Goal: Information Seeking & Learning: Learn about a topic

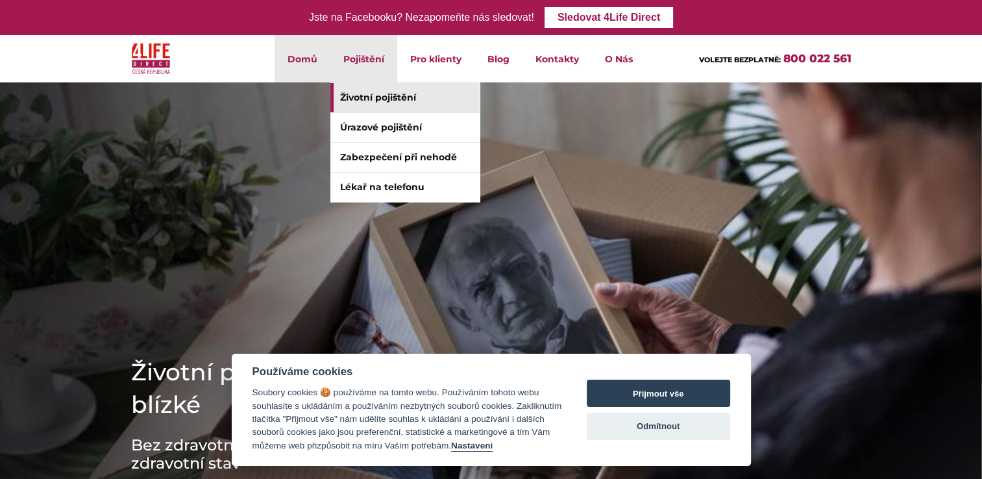
click at [356, 100] on link "Životní pojištění" at bounding box center [404, 97] width 149 height 29
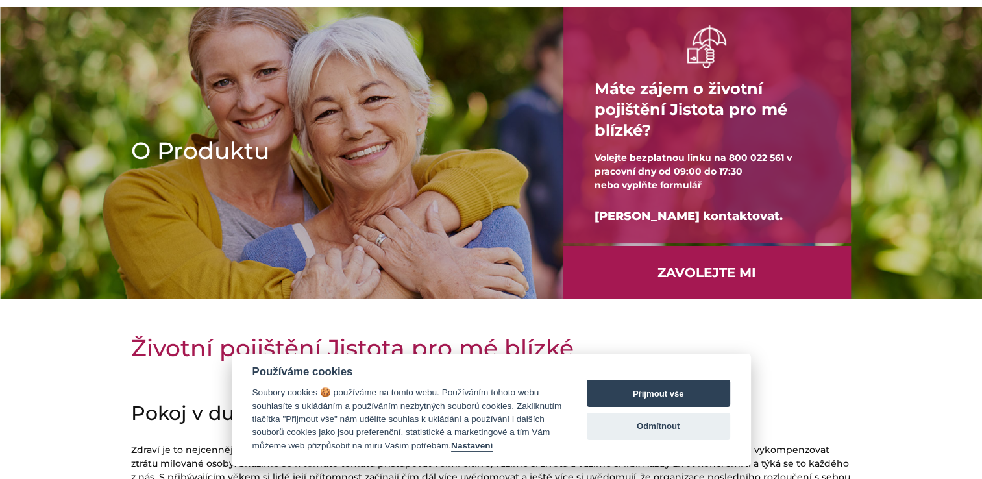
scroll to position [79, 0]
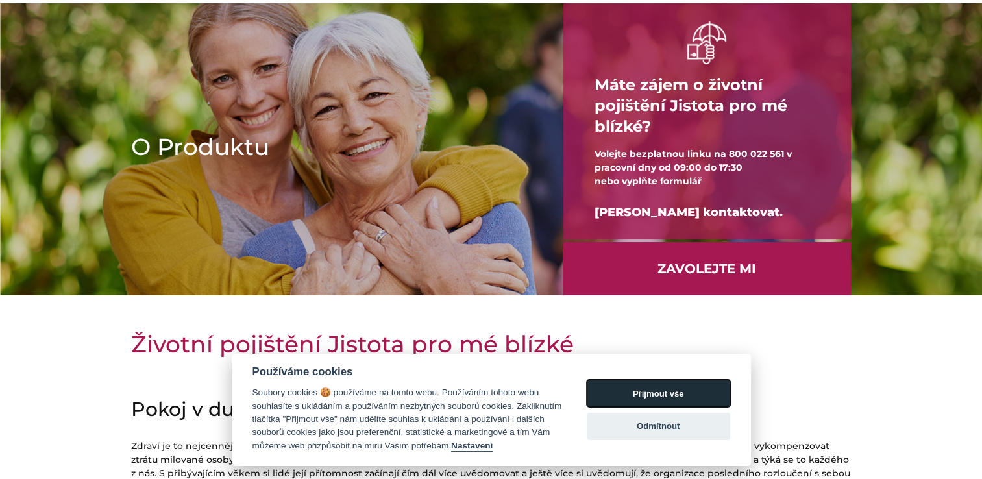
click at [642, 393] on button "Přijmout vše" at bounding box center [658, 393] width 143 height 27
checkbox input "true"
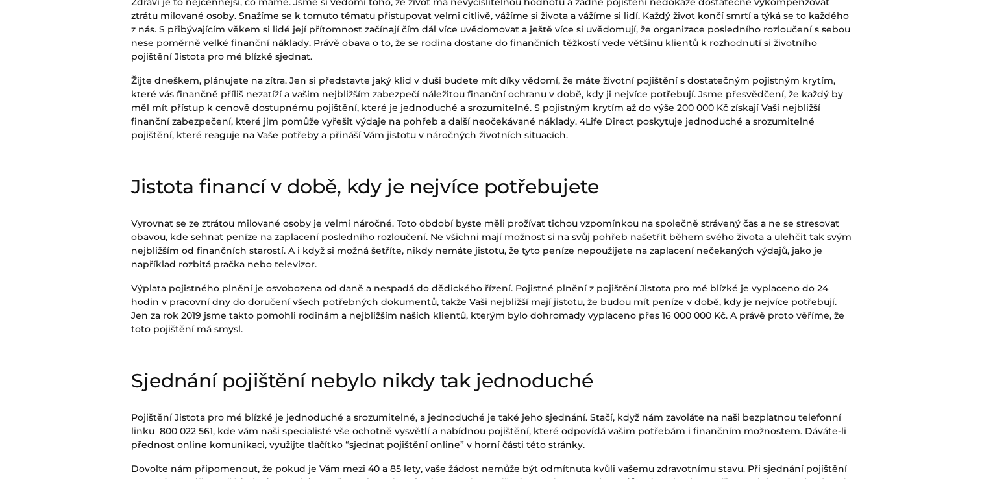
scroll to position [526, 0]
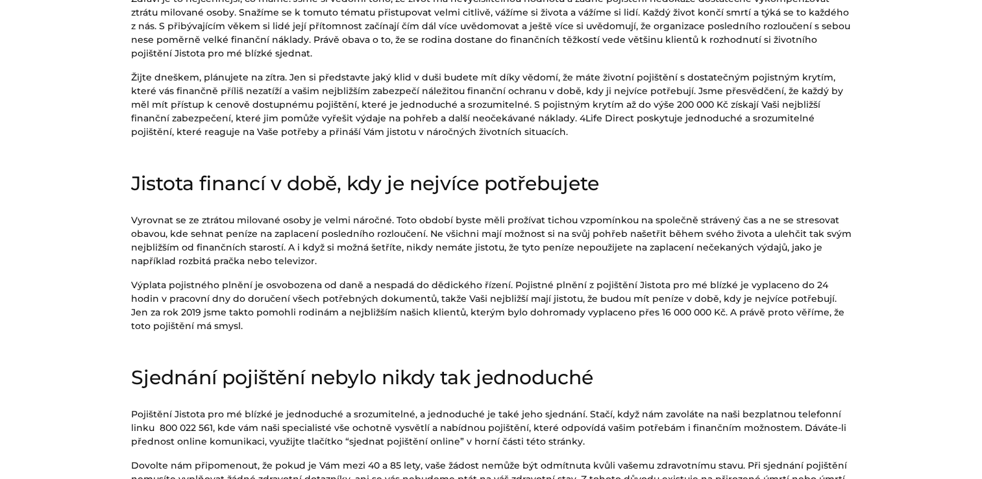
click at [975, 106] on section "Životní pojištění Jistota pro mé blízké Pokoj v duši díky dostatečnému finanční…" at bounding box center [491, 241] width 982 height 721
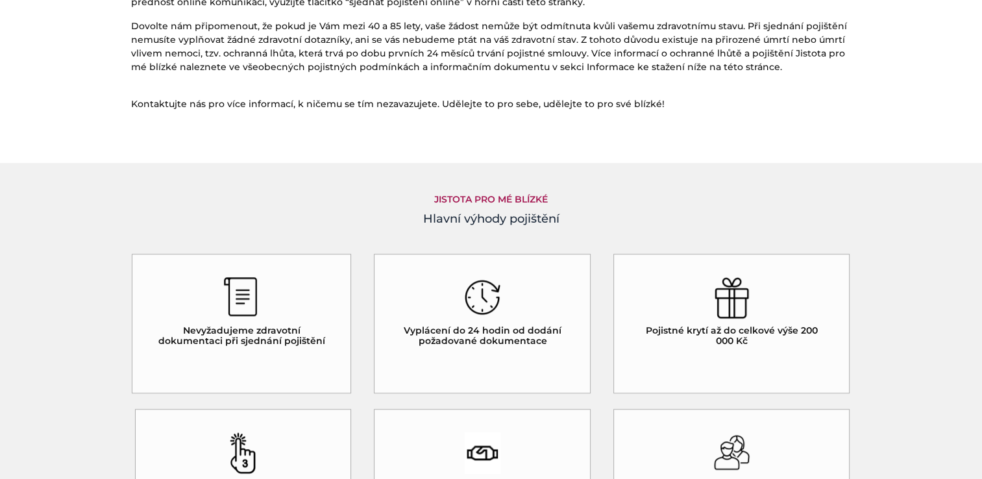
scroll to position [967, 0]
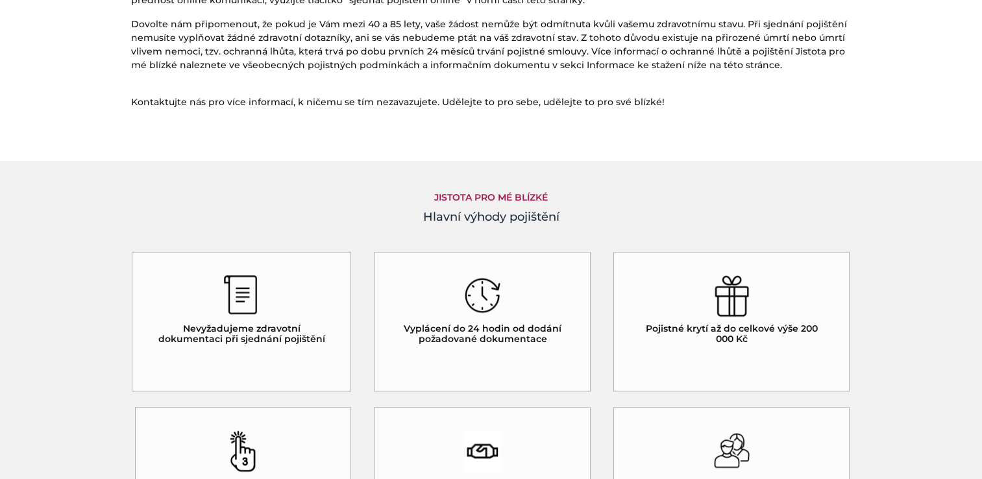
click at [239, 294] on img at bounding box center [241, 296] width 36 height 42
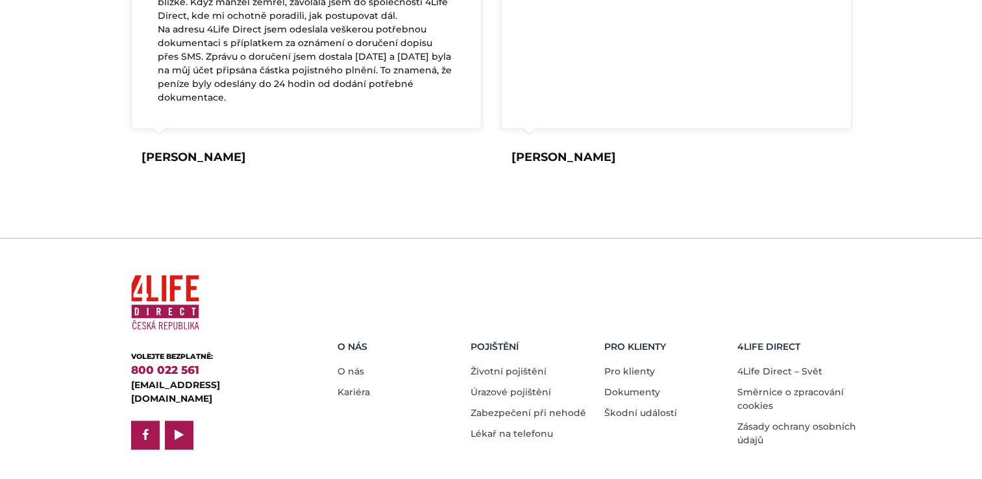
scroll to position [2580, 0]
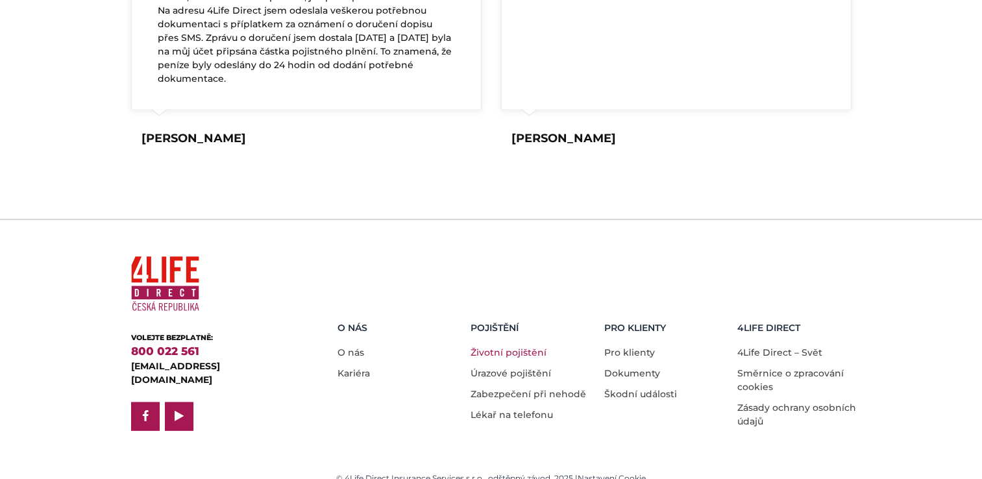
click at [495, 346] on link "Životní pojištění" at bounding box center [508, 352] width 76 height 12
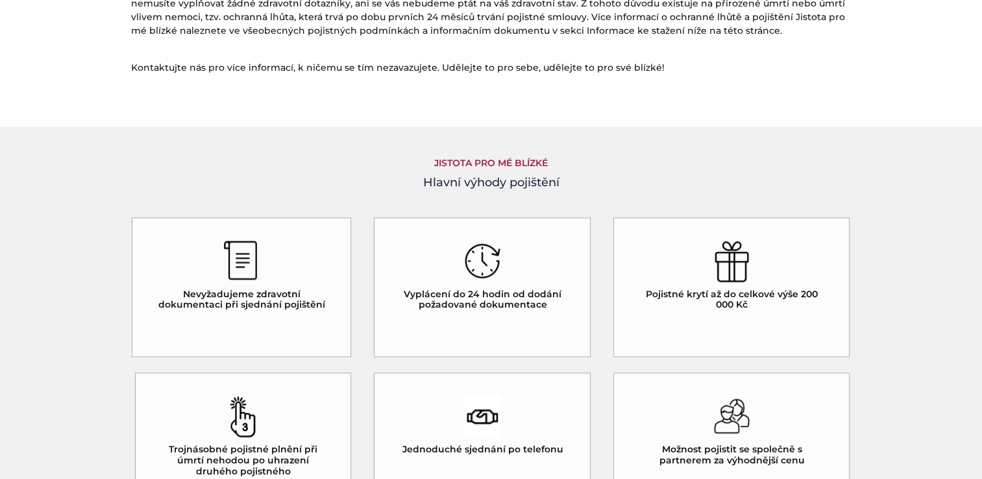
scroll to position [1012, 0]
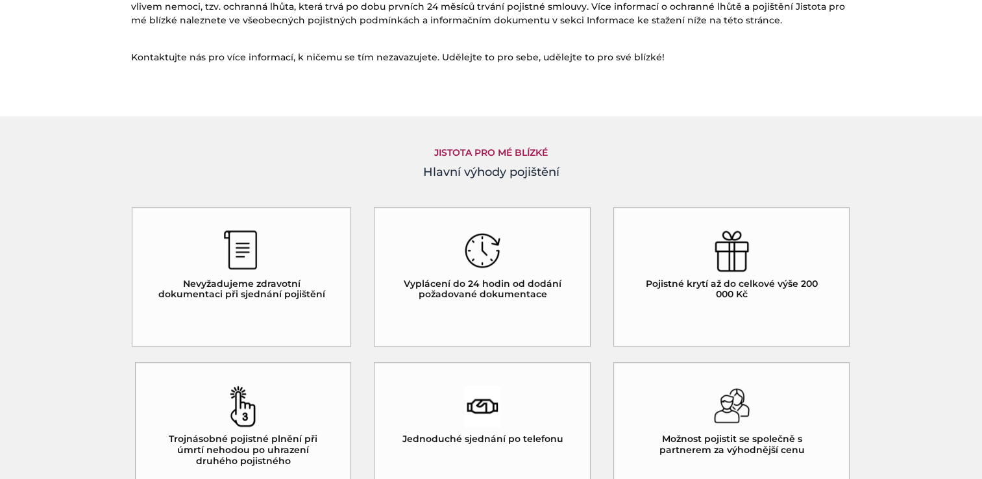
click at [236, 243] on img at bounding box center [241, 251] width 36 height 42
click at [241, 288] on h5 "Nevyžadujeme zdravotní dokumentaci při sjednání pojištění" at bounding box center [241, 289] width 173 height 22
click at [472, 237] on img at bounding box center [483, 251] width 36 height 42
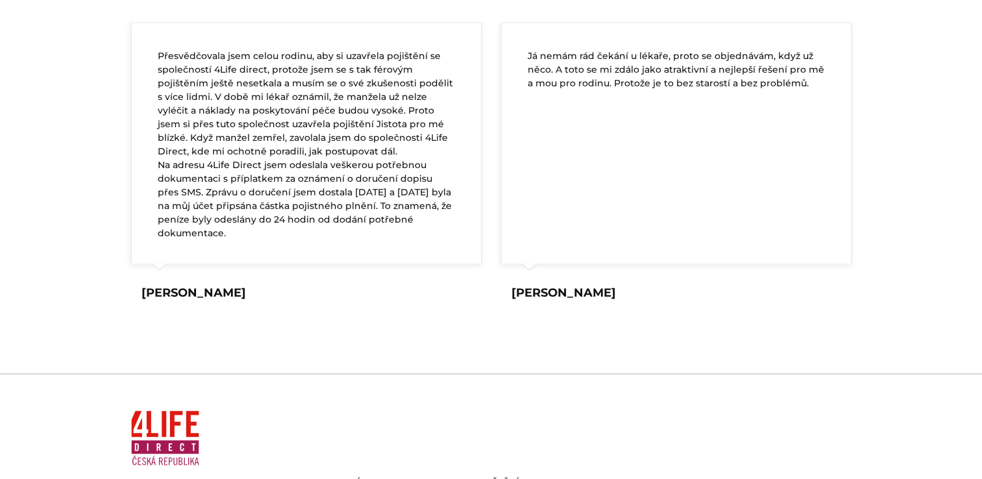
scroll to position [2580, 0]
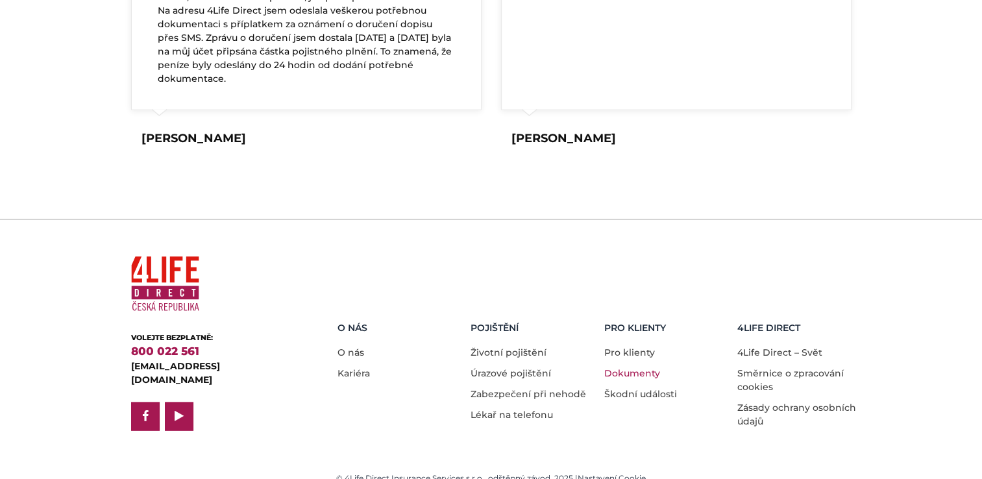
click at [631, 367] on link "Dokumenty" at bounding box center [632, 373] width 56 height 12
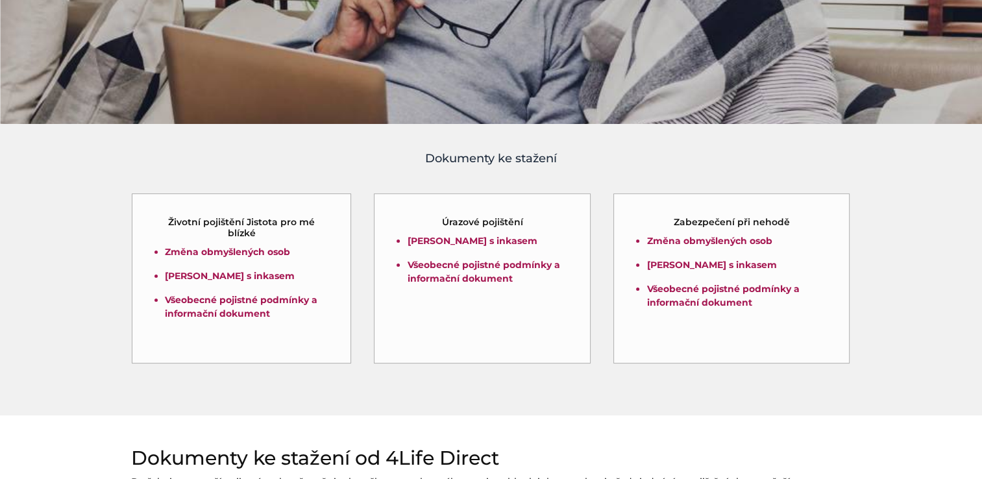
scroll to position [247, 0]
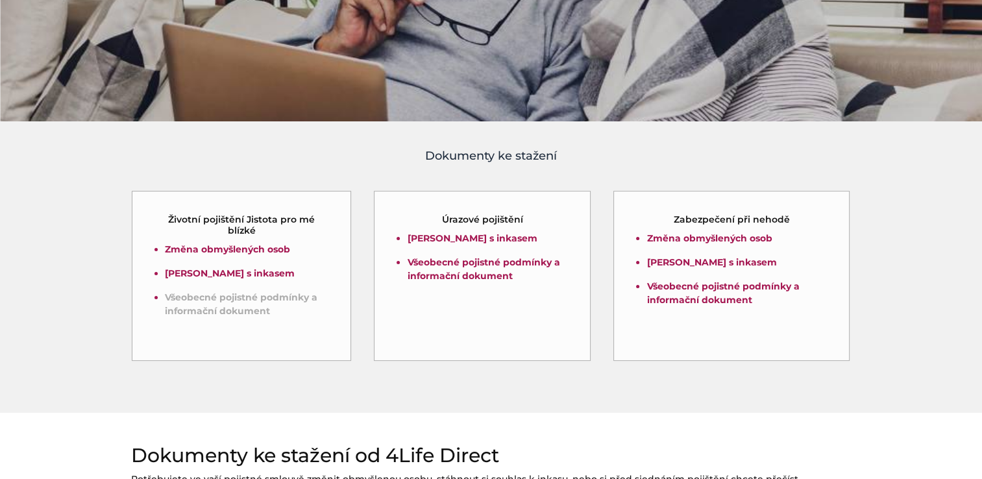
click at [210, 306] on link "Všeobecné pojistné podmínky a informační dokument" at bounding box center [241, 303] width 152 height 25
